Goal: Book appointment/travel/reservation

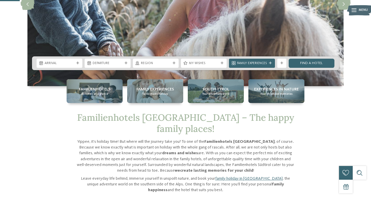
scroll to position [104, 0]
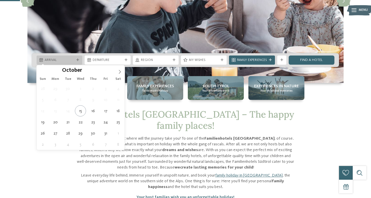
click at [80, 59] on div at bounding box center [78, 60] width 5 height 3
click at [118, 72] on icon at bounding box center [120, 72] width 4 height 4
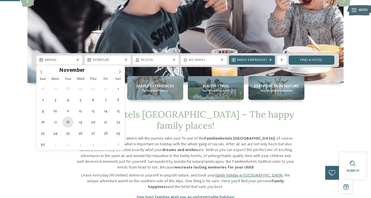
type div "18.11.2025"
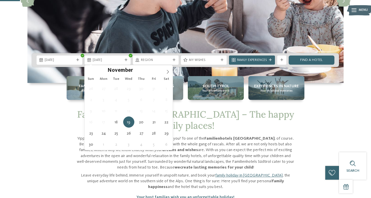
type div "26.11.2025"
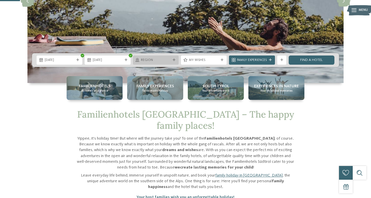
click at [169, 58] on span "Region" at bounding box center [156, 60] width 30 height 5
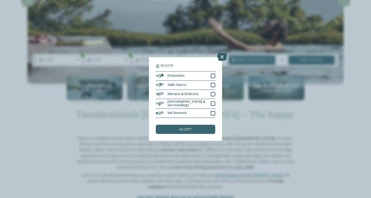
click at [222, 55] on icon at bounding box center [222, 57] width 10 height 8
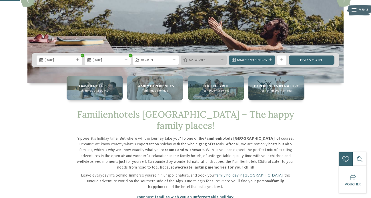
click at [211, 60] on span "My wishes" at bounding box center [204, 60] width 30 height 5
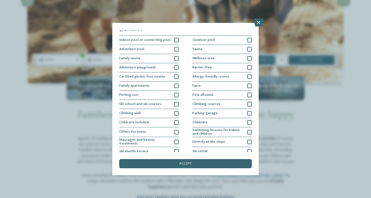
scroll to position [0, 0]
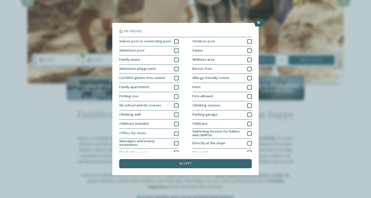
click at [259, 21] on icon at bounding box center [259, 23] width 10 height 8
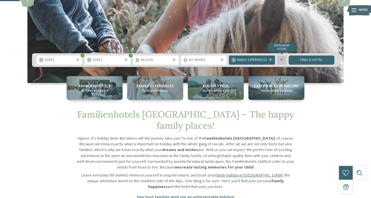
click at [281, 62] on div "Show more filters" at bounding box center [282, 60] width 9 height 9
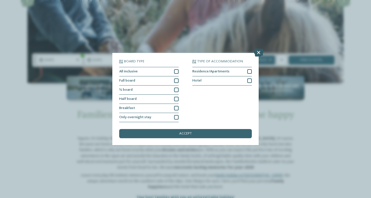
click at [257, 53] on icon at bounding box center [259, 53] width 10 height 8
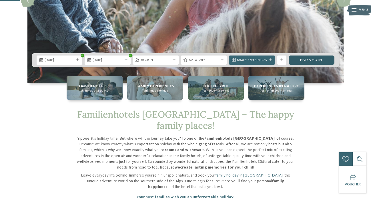
click at [311, 60] on link "Find a hotel" at bounding box center [312, 60] width 46 height 9
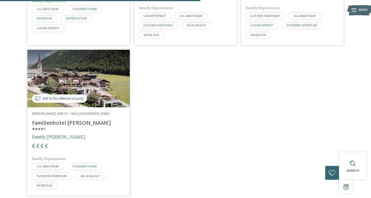
scroll to position [295, 0]
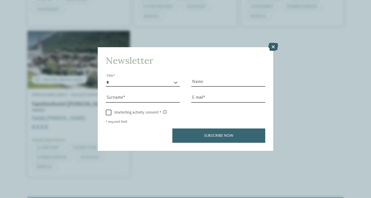
click at [272, 47] on icon at bounding box center [274, 47] width 10 height 8
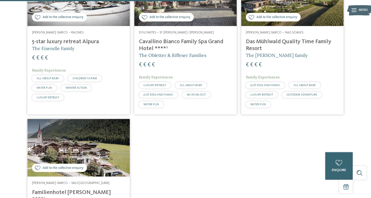
scroll to position [0, 0]
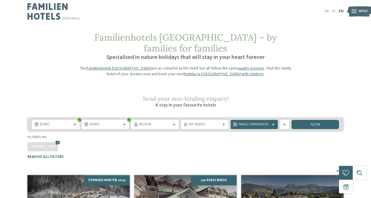
click at [49, 11] on img at bounding box center [53, 11] width 53 height 23
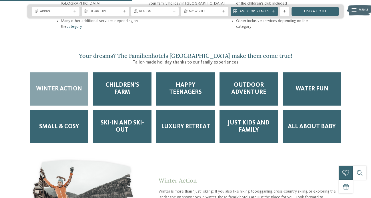
scroll to position [737, 0]
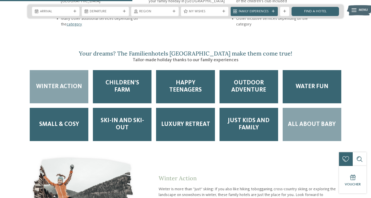
click at [297, 121] on span "All about Baby" at bounding box center [312, 124] width 48 height 7
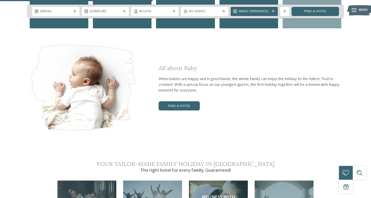
scroll to position [851, 0]
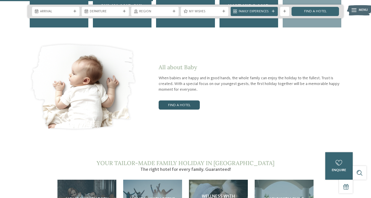
click at [187, 100] on link "Find a hotel" at bounding box center [179, 104] width 41 height 9
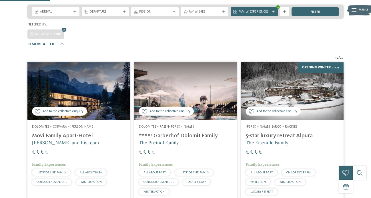
scroll to position [114, 0]
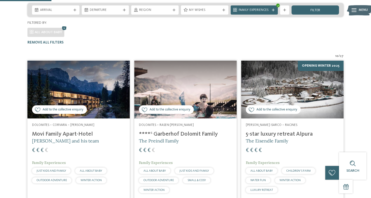
click at [81, 71] on img at bounding box center [78, 90] width 102 height 58
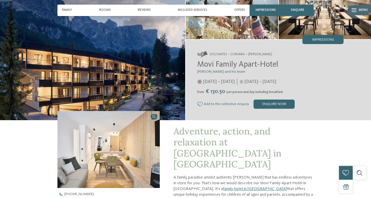
scroll to position [52, 0]
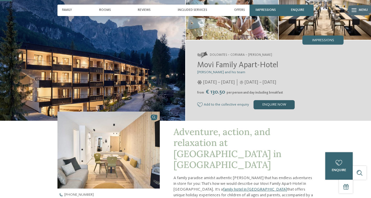
click at [267, 105] on div "enquire now" at bounding box center [274, 104] width 41 height 9
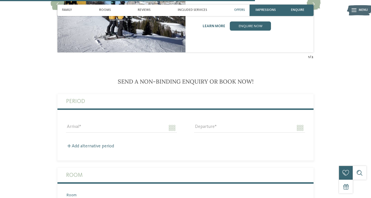
scroll to position [1137, 0]
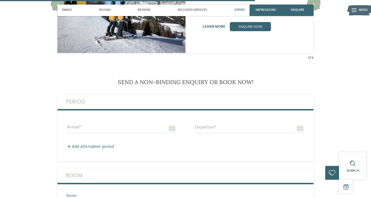
click at [239, 8] on span "Offers" at bounding box center [239, 10] width 11 height 4
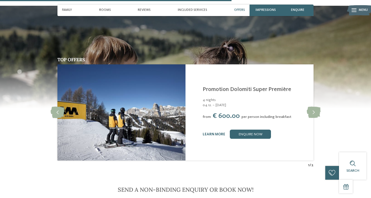
scroll to position [1033, 0]
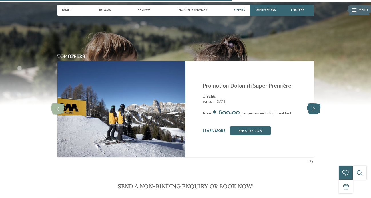
click at [314, 103] on icon at bounding box center [314, 108] width 14 height 11
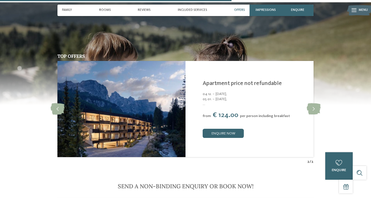
click at [205, 102] on span "..." at bounding box center [255, 104] width 105 height 5
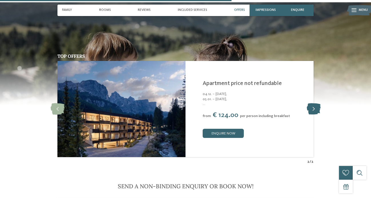
click at [313, 103] on icon at bounding box center [314, 108] width 14 height 11
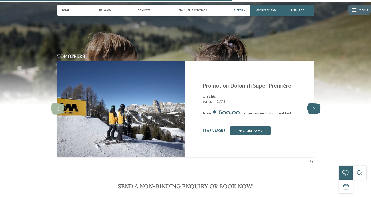
click at [313, 103] on icon at bounding box center [314, 108] width 14 height 11
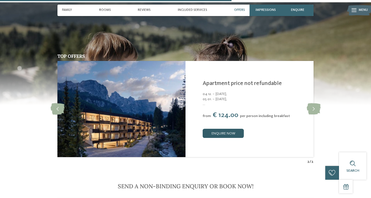
click at [219, 129] on link "enquire now" at bounding box center [223, 133] width 41 height 9
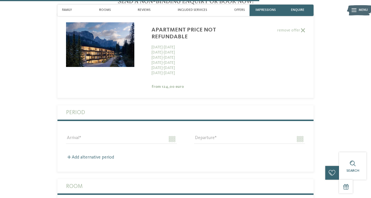
scroll to position [1220, 0]
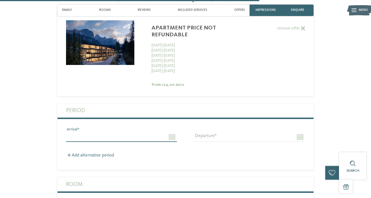
click at [171, 132] on input "Arrival" at bounding box center [121, 137] width 111 height 10
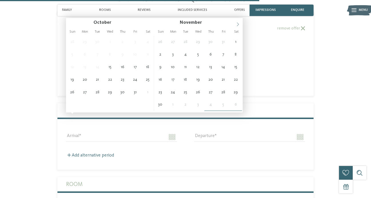
click at [239, 24] on icon at bounding box center [238, 25] width 2 height 4
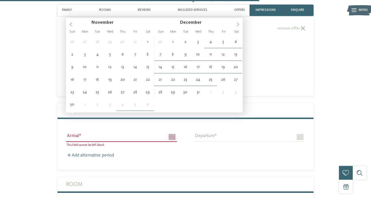
click at [239, 24] on icon at bounding box center [238, 25] width 2 height 4
type input "****"
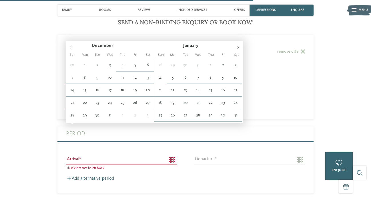
scroll to position [1191, 0]
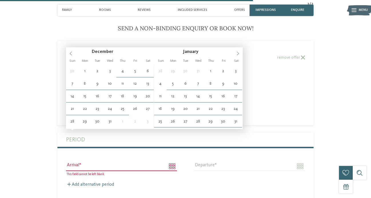
type input "****"
click at [237, 53] on icon at bounding box center [238, 53] width 4 height 4
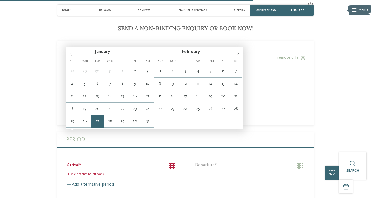
type input "**********"
type input "****"
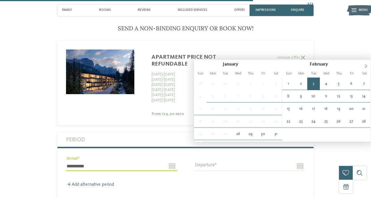
type input "**********"
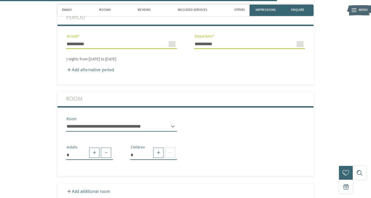
scroll to position [1320, 0]
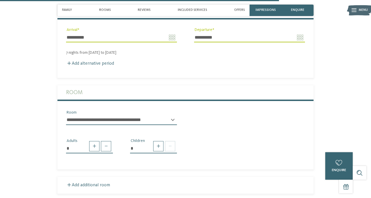
click at [154, 115] on select "**********" at bounding box center [121, 120] width 111 height 10
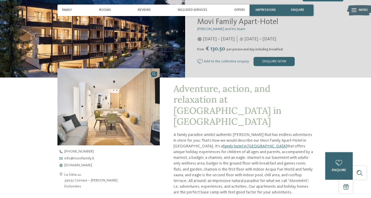
scroll to position [0, 0]
